Goal: Task Accomplishment & Management: Use online tool/utility

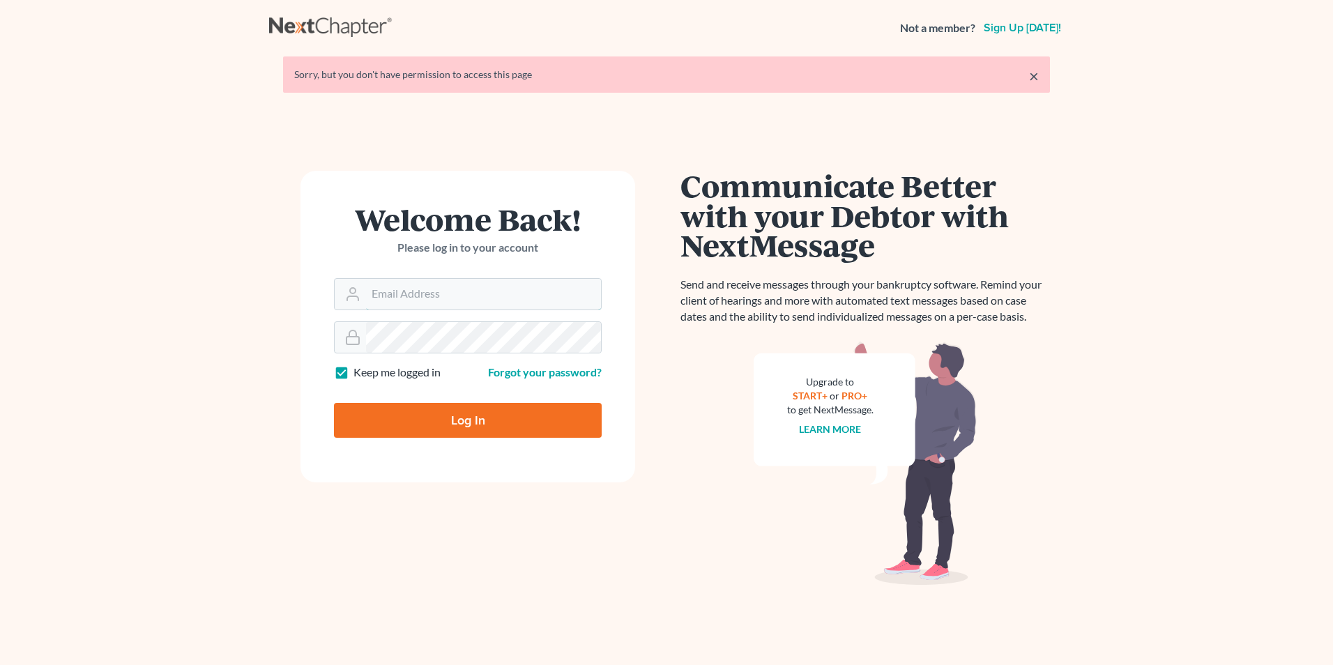
type input "luis@armlawyers.com"
click at [405, 426] on input "Log In" at bounding box center [468, 420] width 268 height 35
type input "Thinking..."
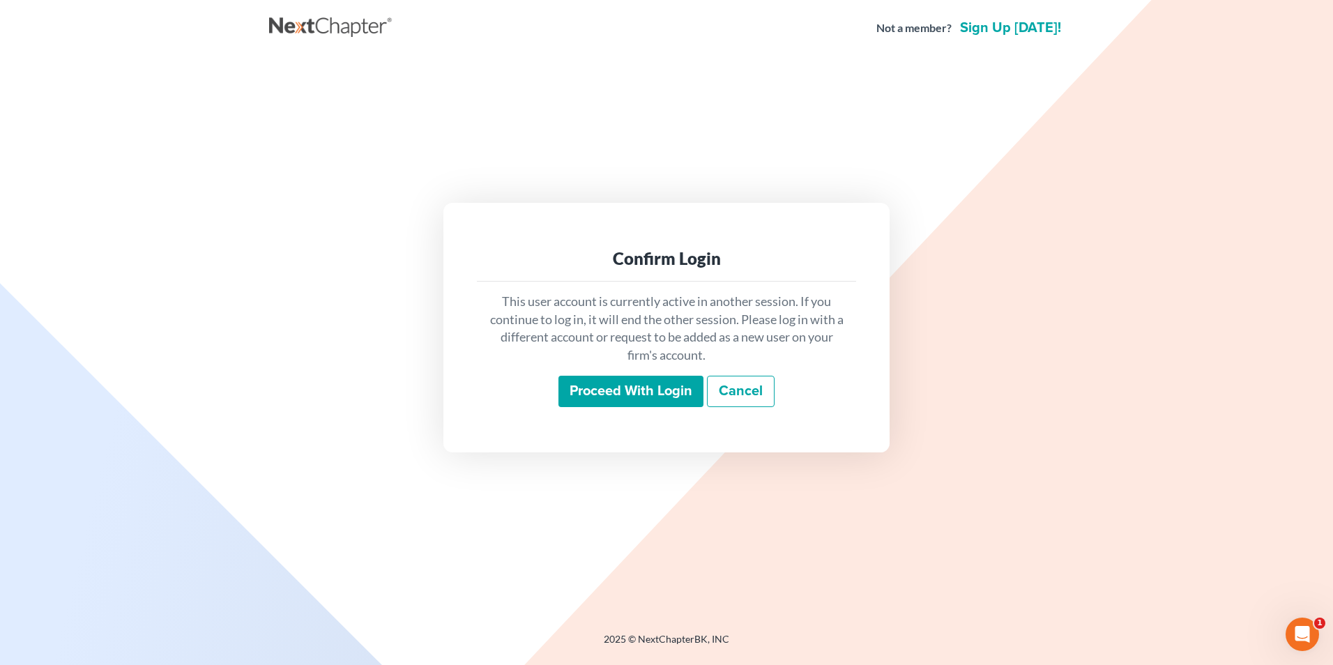
click at [618, 389] on input "Proceed with login" at bounding box center [630, 392] width 145 height 32
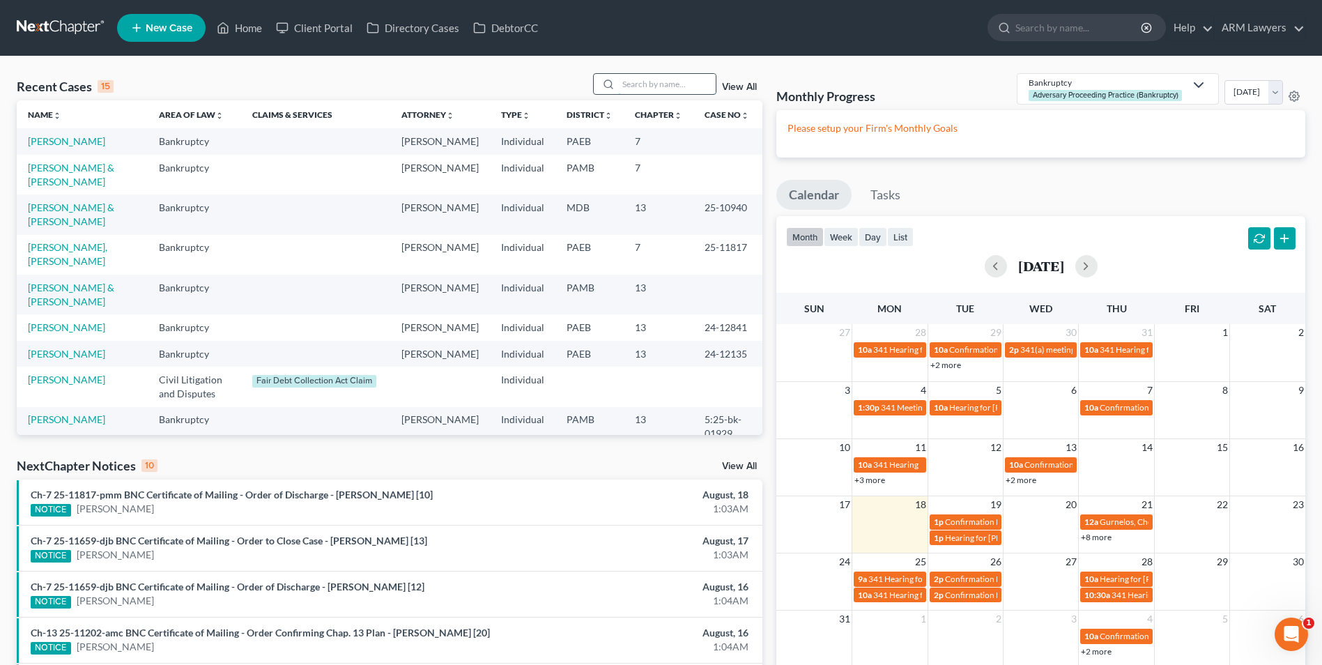
click at [671, 86] on input "search" at bounding box center [667, 84] width 98 height 20
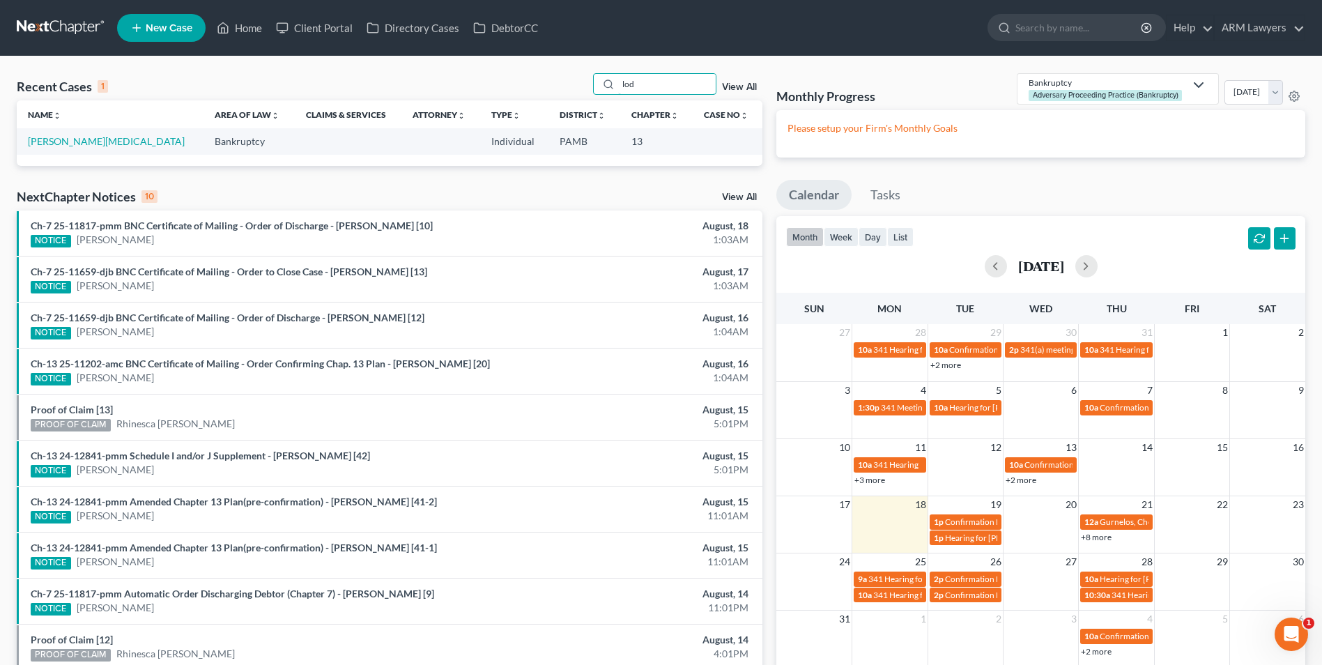
click at [606, 115] on div "Recent Cases 1 lod View All Name unfold_more expand_more expand_less Area of La…" at bounding box center [390, 119] width 746 height 93
type input "lod"
click at [67, 141] on link "[PERSON_NAME][MEDICAL_DATA]" at bounding box center [106, 141] width 157 height 12
select select "6"
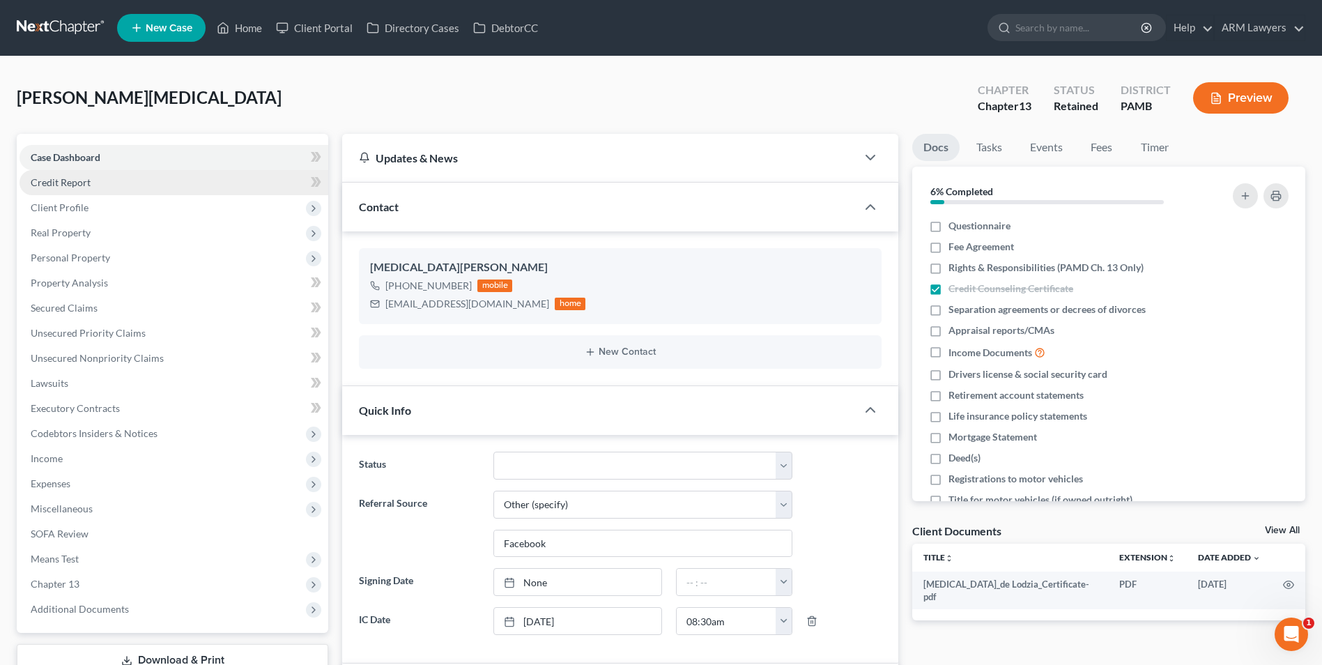
click at [93, 181] on link "Credit Report" at bounding box center [174, 182] width 309 height 25
